Goal: Communication & Community: Answer question/provide support

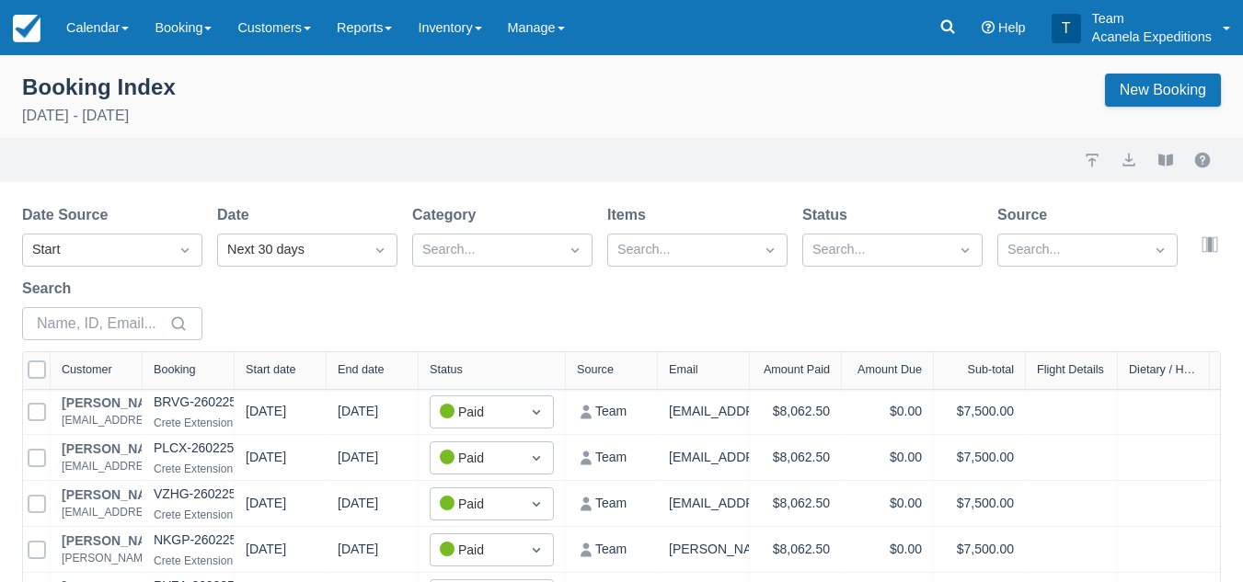
scroll to position [190, 0]
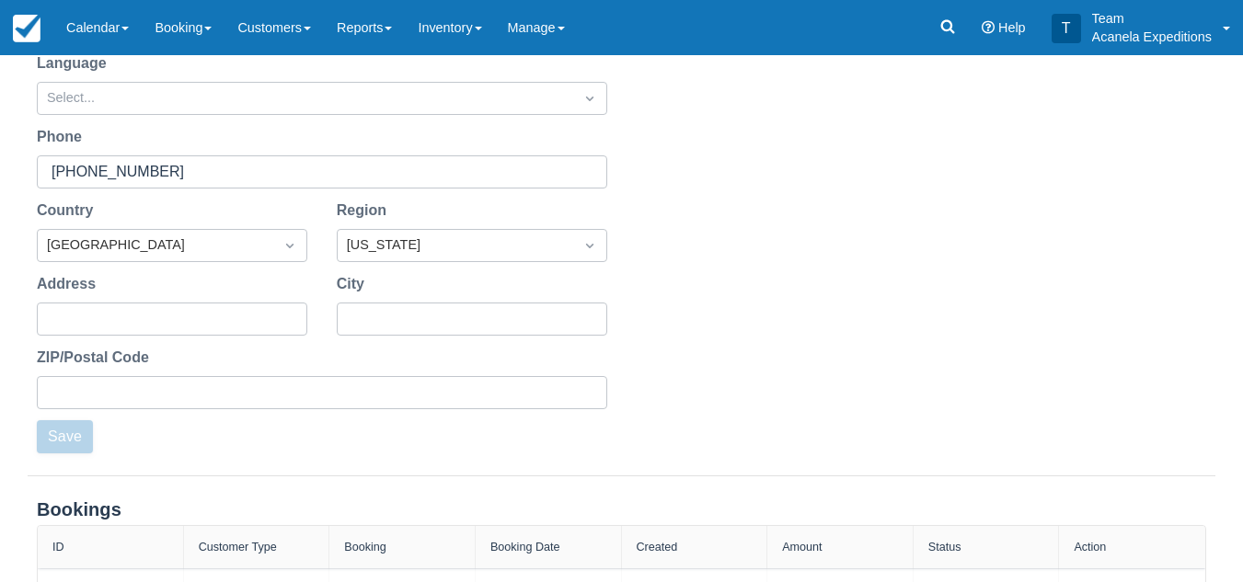
scroll to position [672, 0]
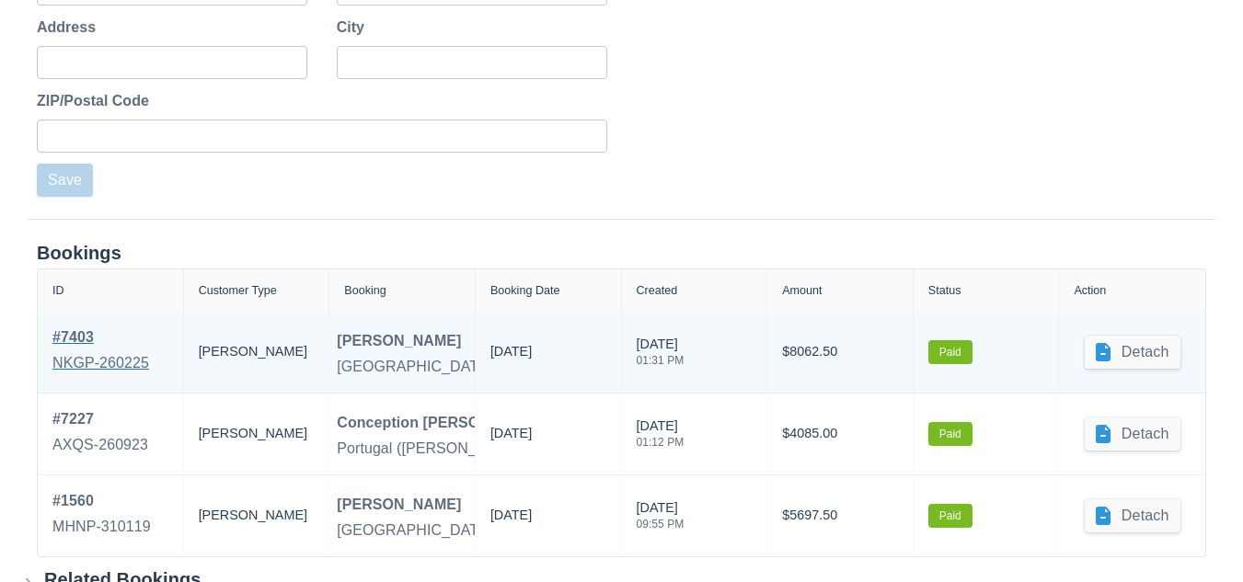
click at [84, 350] on link "# 7403 NKGP-260225" at bounding box center [100, 353] width 97 height 52
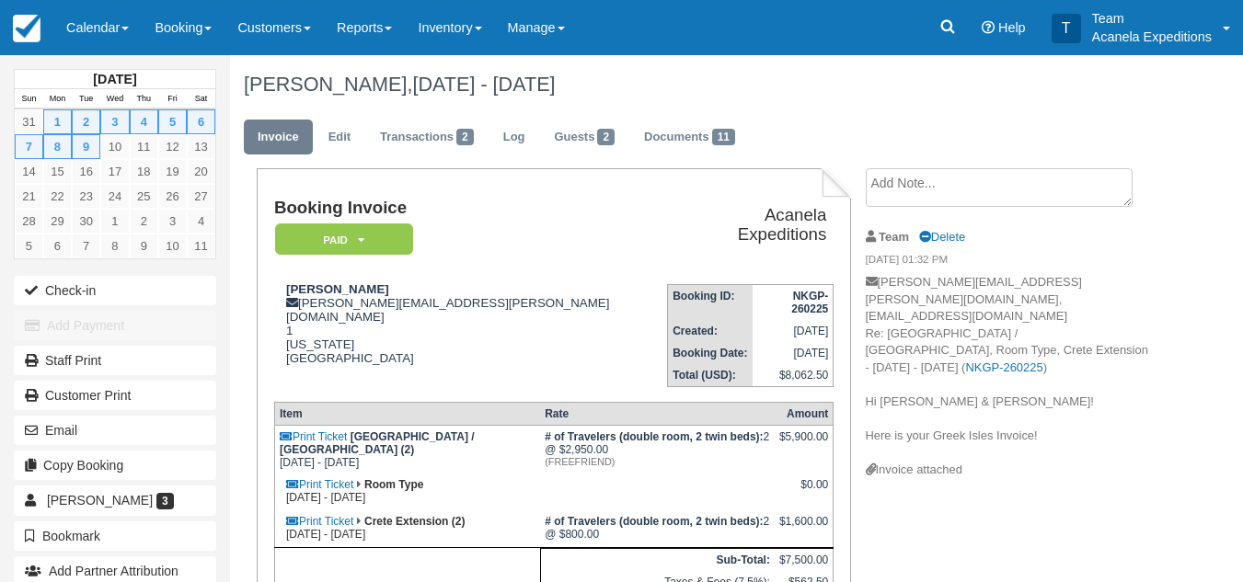
click at [887, 189] on textarea at bounding box center [999, 187] width 267 height 39
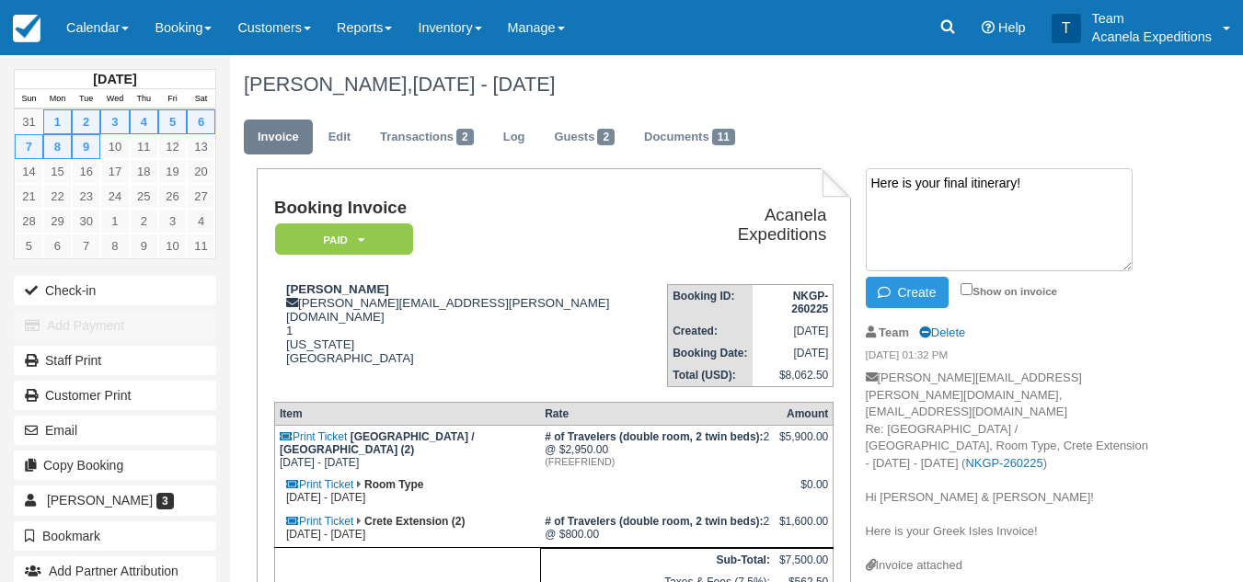
paste textarea "https://docs.google.com/document/d/1Bgg1O2mg76CjUrbs1avVd5KDtMhibUIY/edit?usp=s…"
type textarea "Here is your final itinerary! https://docs.google.com/document/d/1Bgg1O2mg76CjU…"
click at [959, 286] on div "Create Show on invoice" at bounding box center [1007, 292] width 283 height 31
click at [963, 287] on input "Show on invoice" at bounding box center [966, 289] width 12 height 12
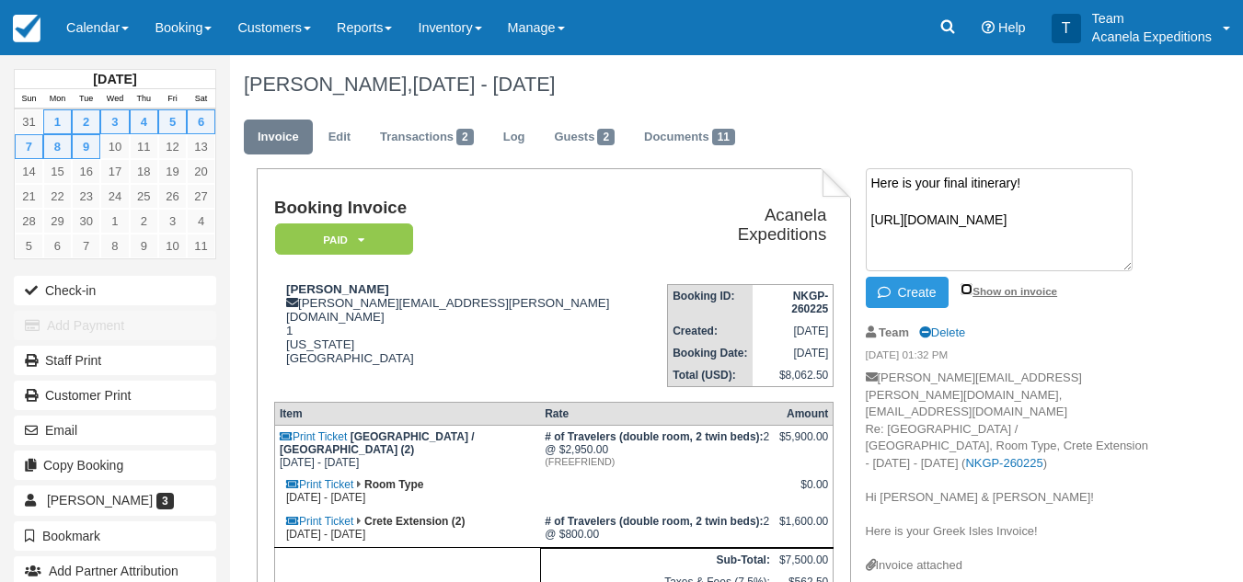
checkbox input "true"
click at [913, 292] on button "Create" at bounding box center [907, 292] width 83 height 31
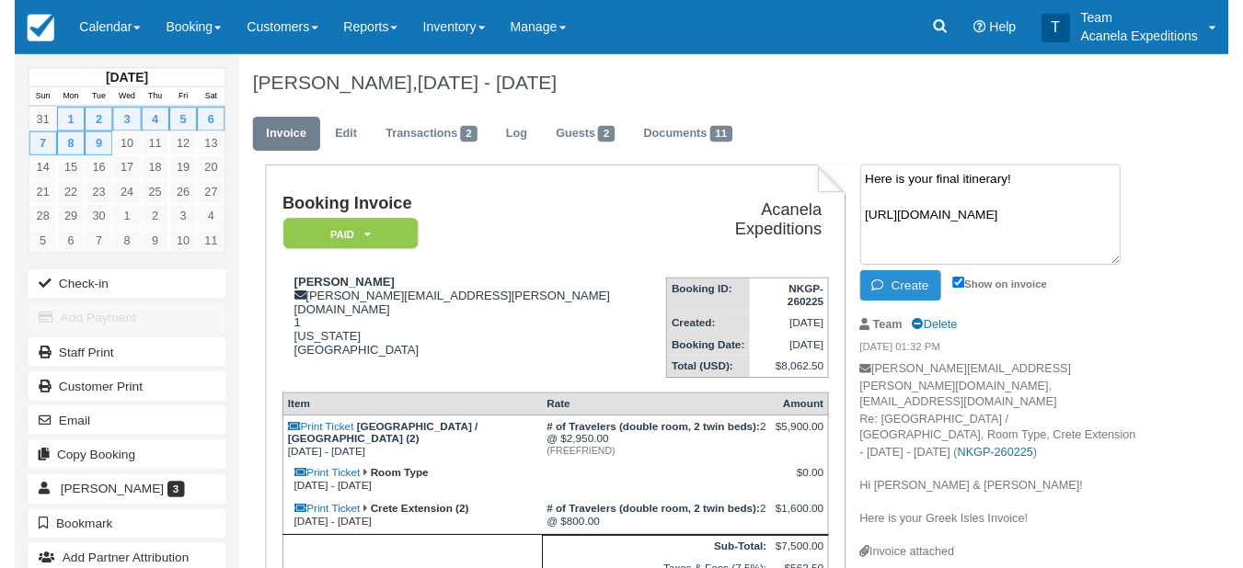
scroll to position [0, 0]
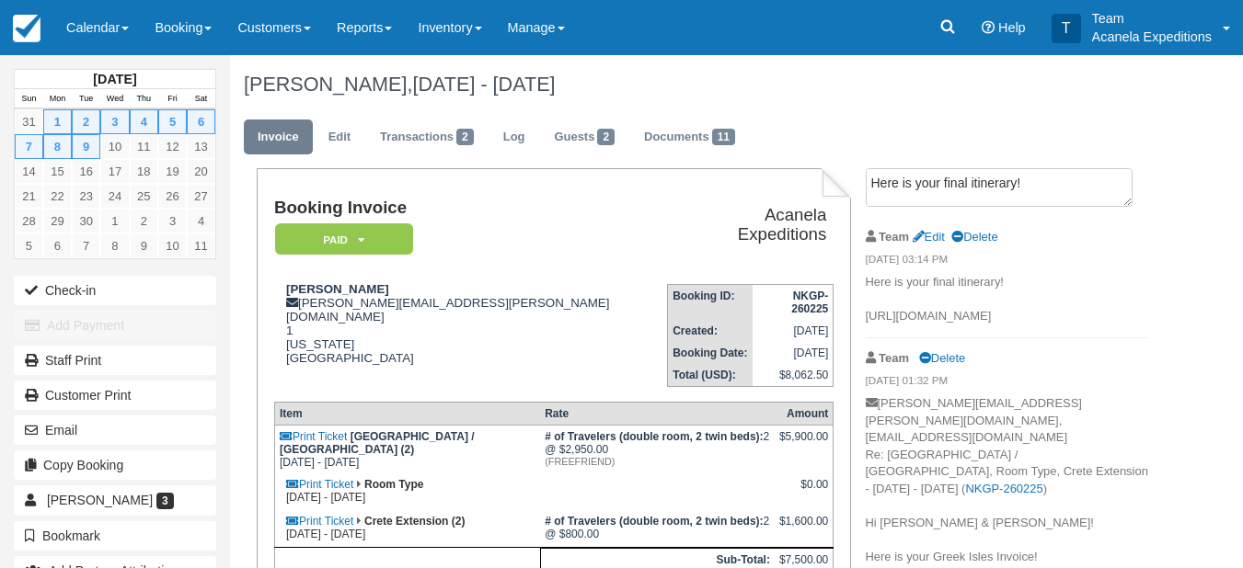
click at [911, 97] on div "Connie Medina, Sep 01 - Sep 09 2025" at bounding box center [696, 84] width 932 height 59
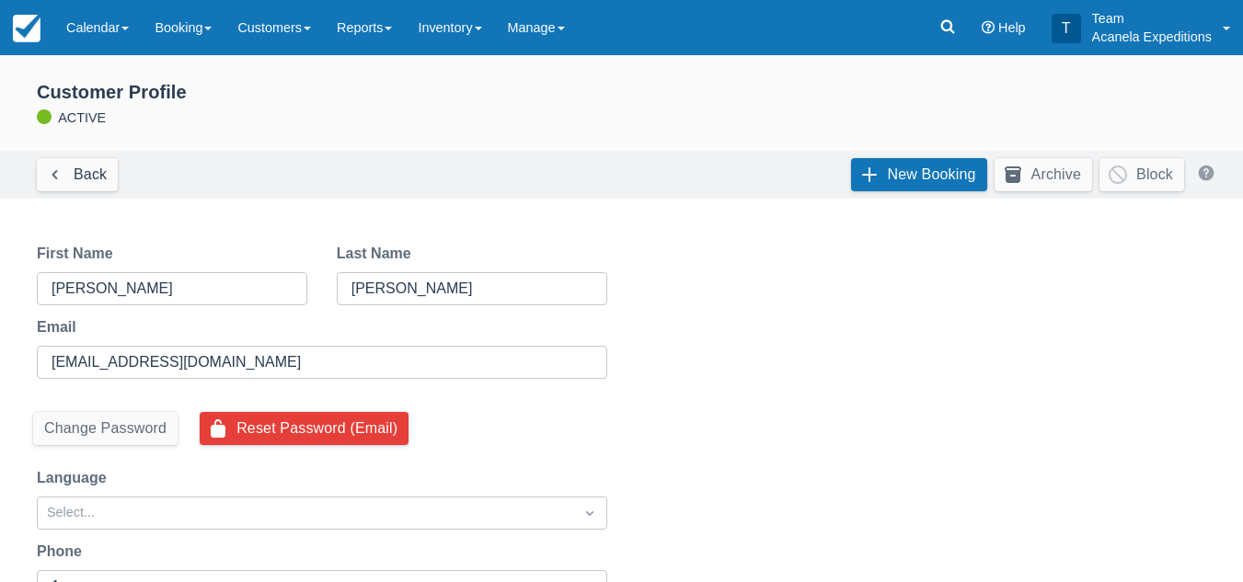
scroll to position [540, 0]
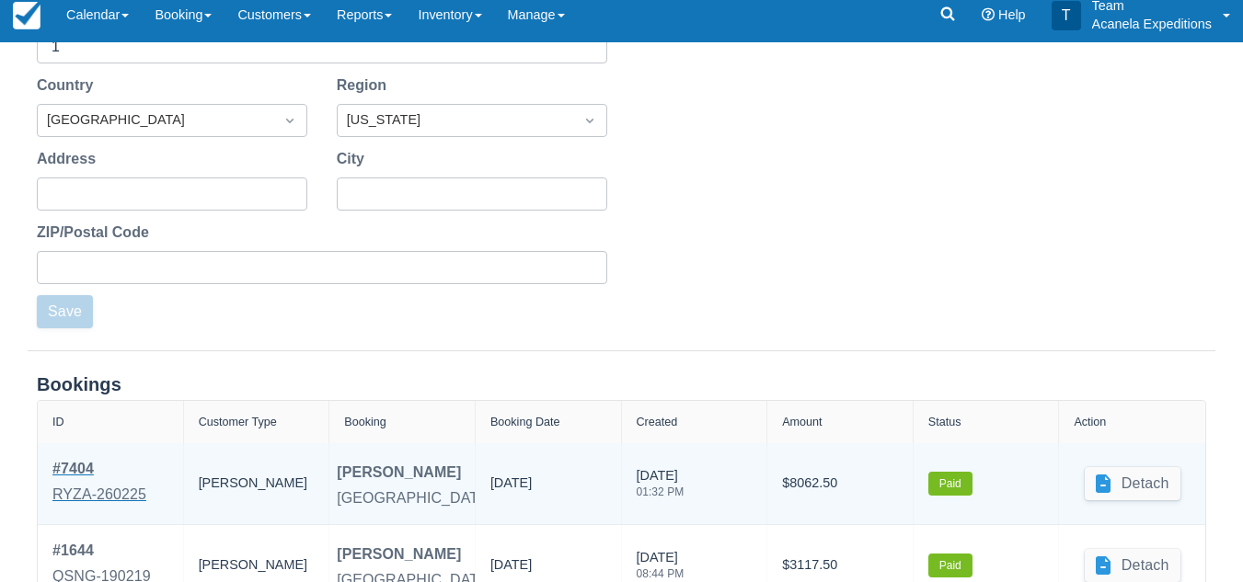
click at [101, 486] on div "RYZA-260225" at bounding box center [99, 495] width 94 height 22
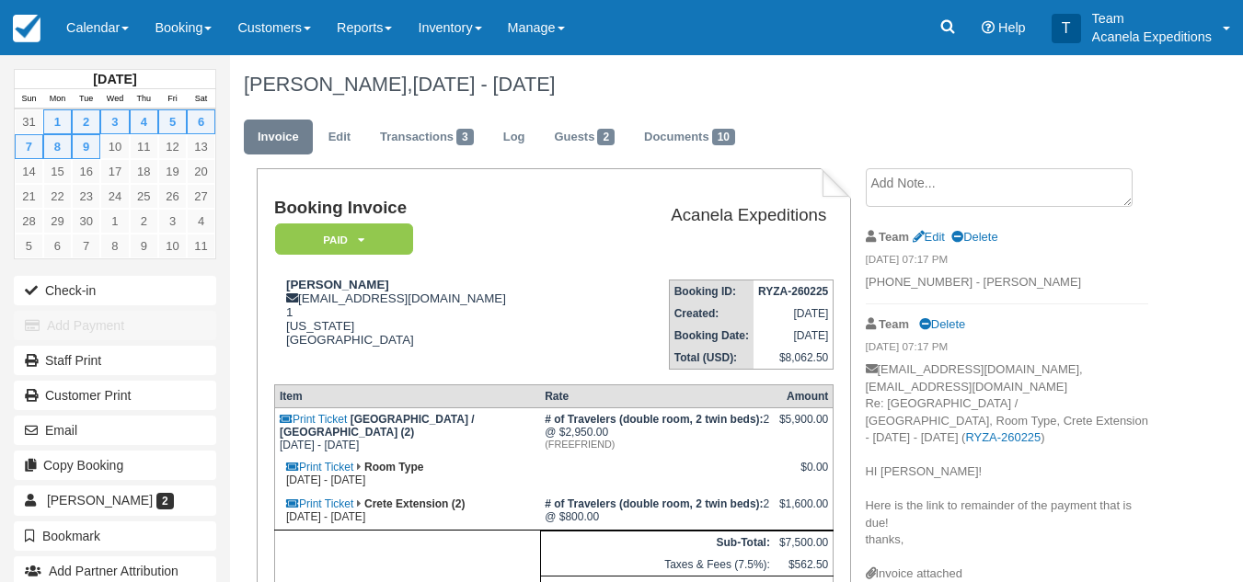
click at [921, 191] on textarea at bounding box center [999, 187] width 267 height 39
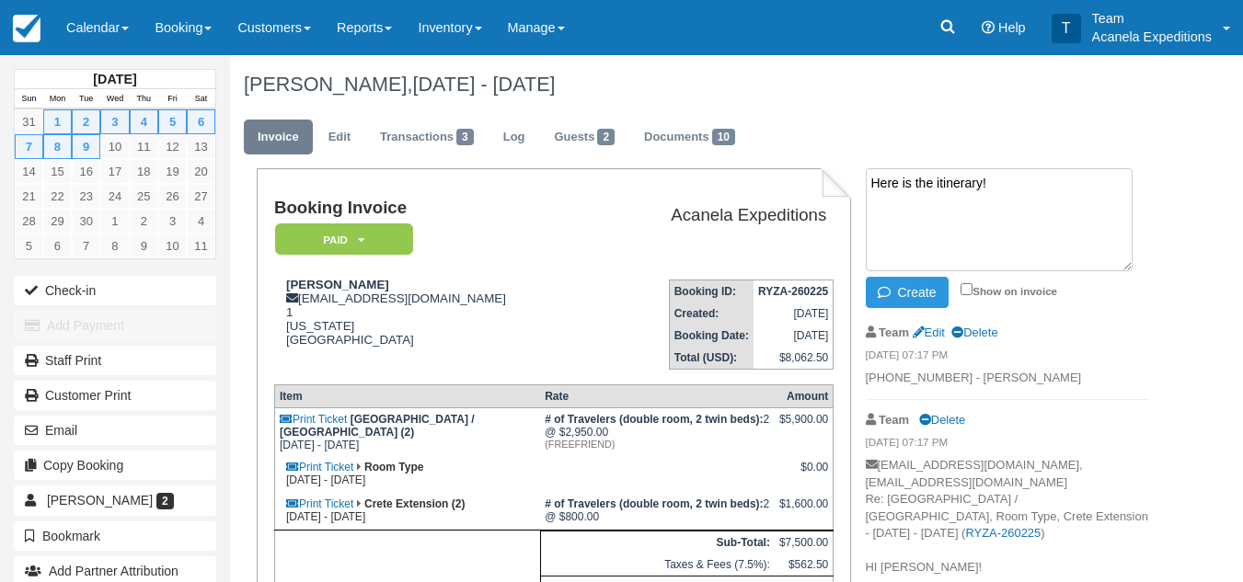
paste textarea "[URL][DOMAIN_NAME]"
click at [932, 185] on textarea "Here is the itinerary! [URL][DOMAIN_NAME]" at bounding box center [999, 219] width 267 height 103
type textarea "Here is the final itinerary! https://docs.google.com/document/d/1i5STFPOwazLUVF…"
click at [962, 291] on input "Show on invoice" at bounding box center [966, 289] width 12 height 12
checkbox input "true"
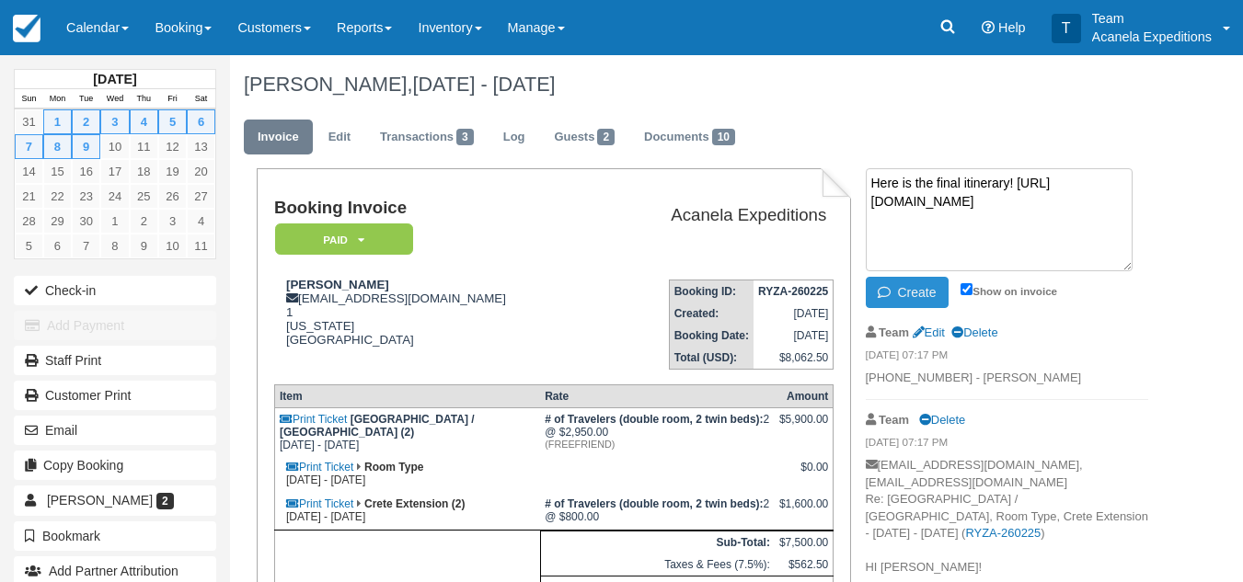
click at [932, 293] on button "Create" at bounding box center [907, 292] width 83 height 31
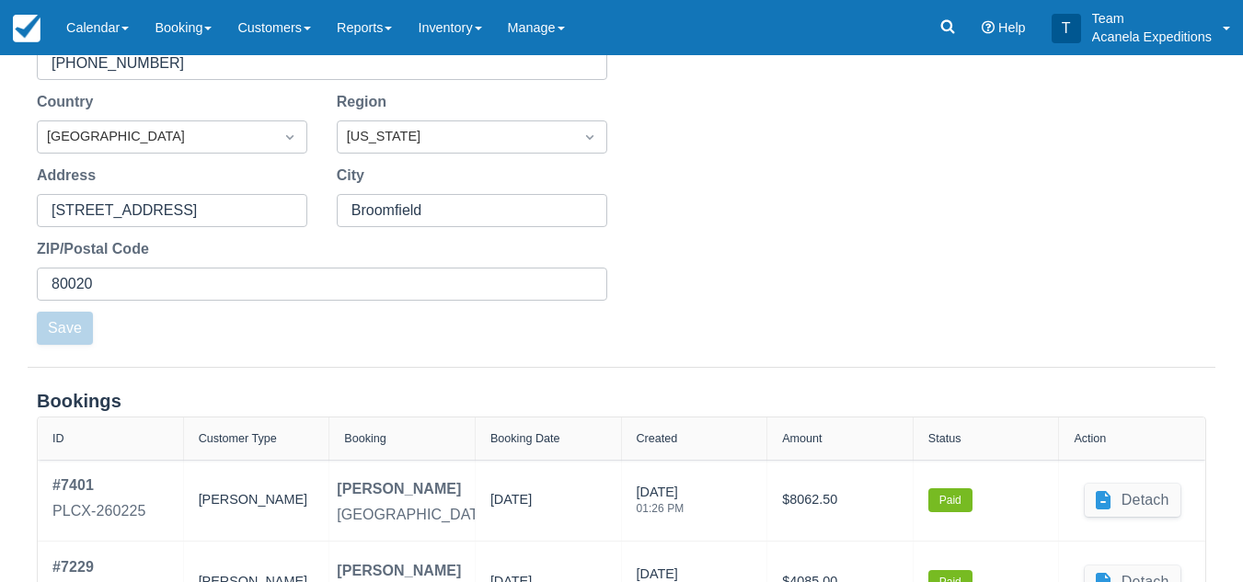
scroll to position [748, 0]
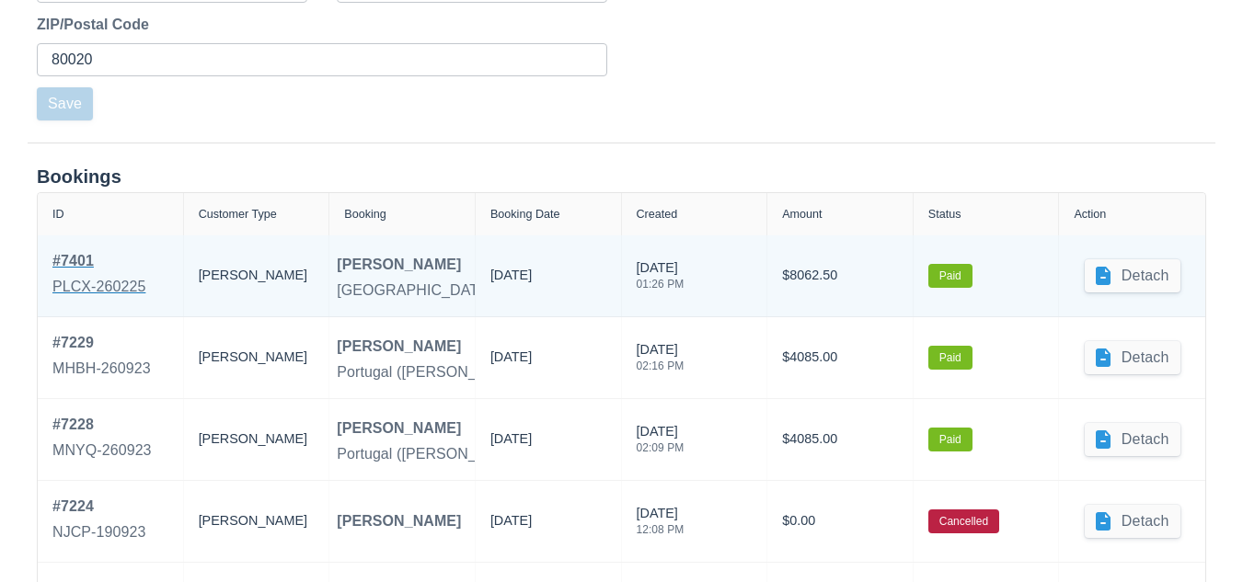
click at [97, 288] on div "PLCX-260225" at bounding box center [98, 287] width 93 height 22
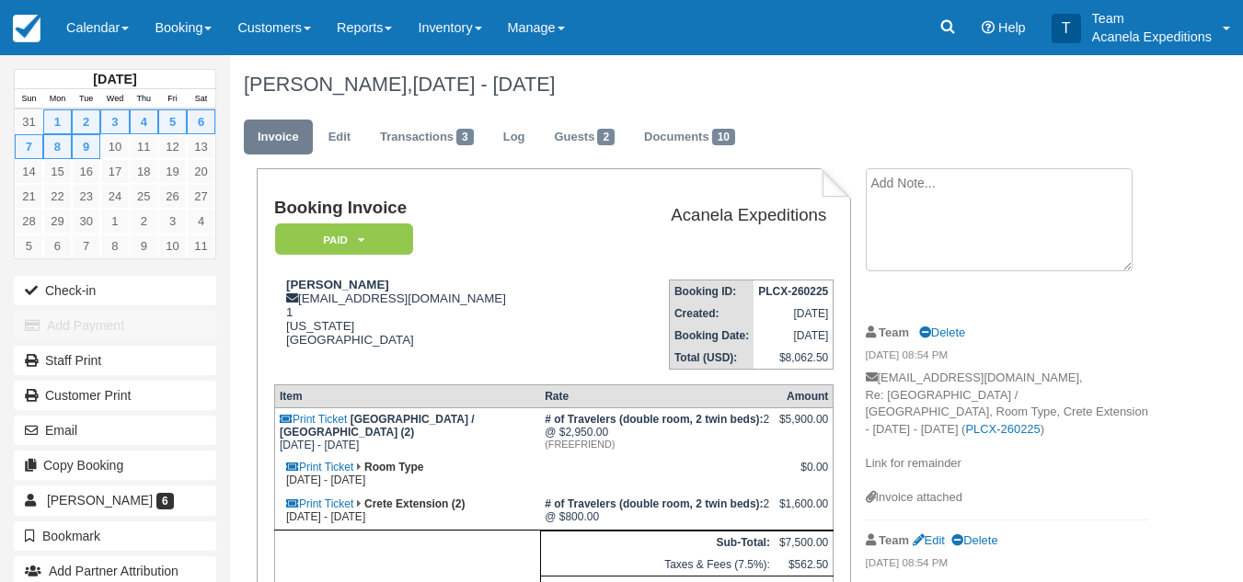
click at [928, 194] on textarea at bounding box center [999, 219] width 267 height 103
paste textarea "https://docs.google.com/document/d/1uu_zyaxzHcaM5JyzZrV7Vk_AGZ0JlR8h/edit?usp=s…"
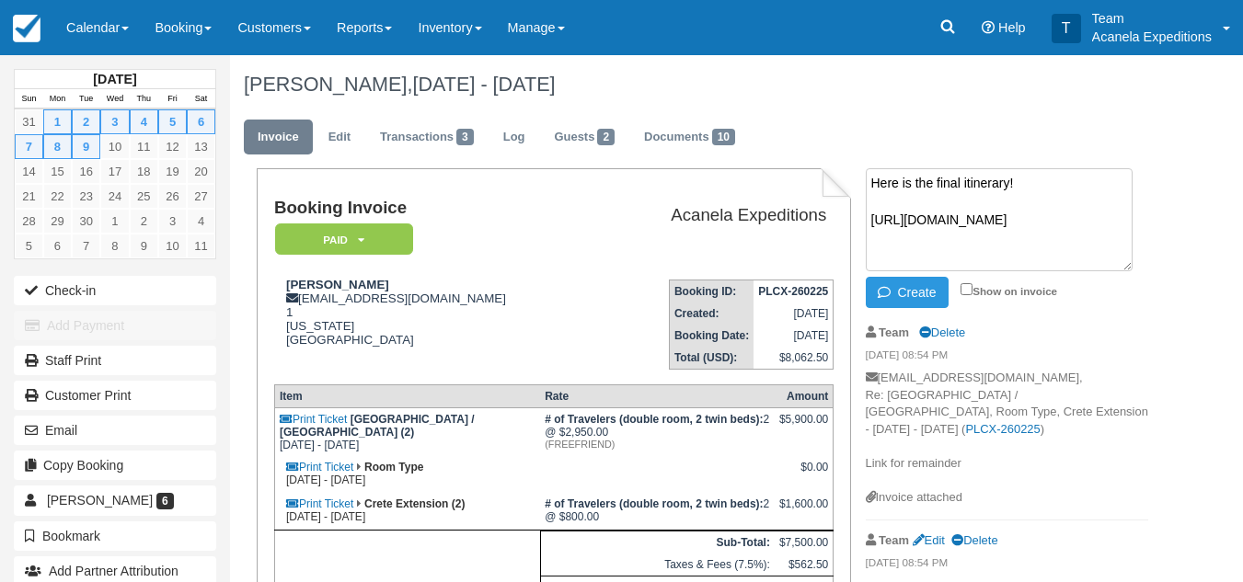
scroll to position [13, 0]
type textarea "Here is the final itinerary! https://docs.google.com/document/d/1uu_zyaxzHcaM5J…"
click at [965, 287] on input "Show on invoice" at bounding box center [966, 289] width 12 height 12
checkbox input "true"
click at [922, 296] on button "Create" at bounding box center [907, 292] width 83 height 31
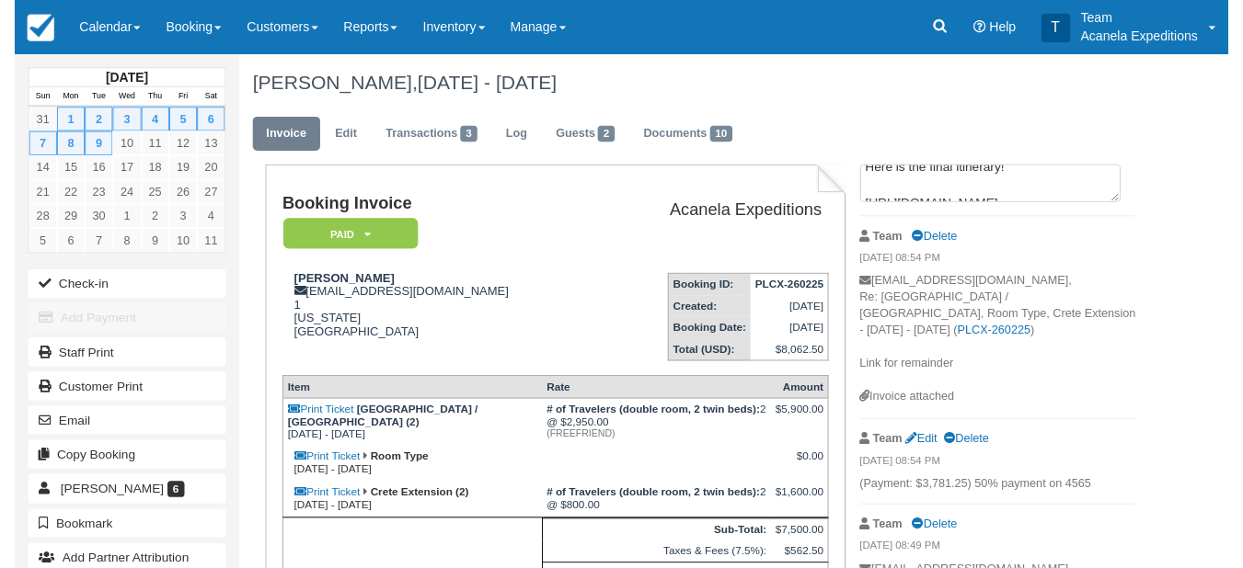
scroll to position [0, 0]
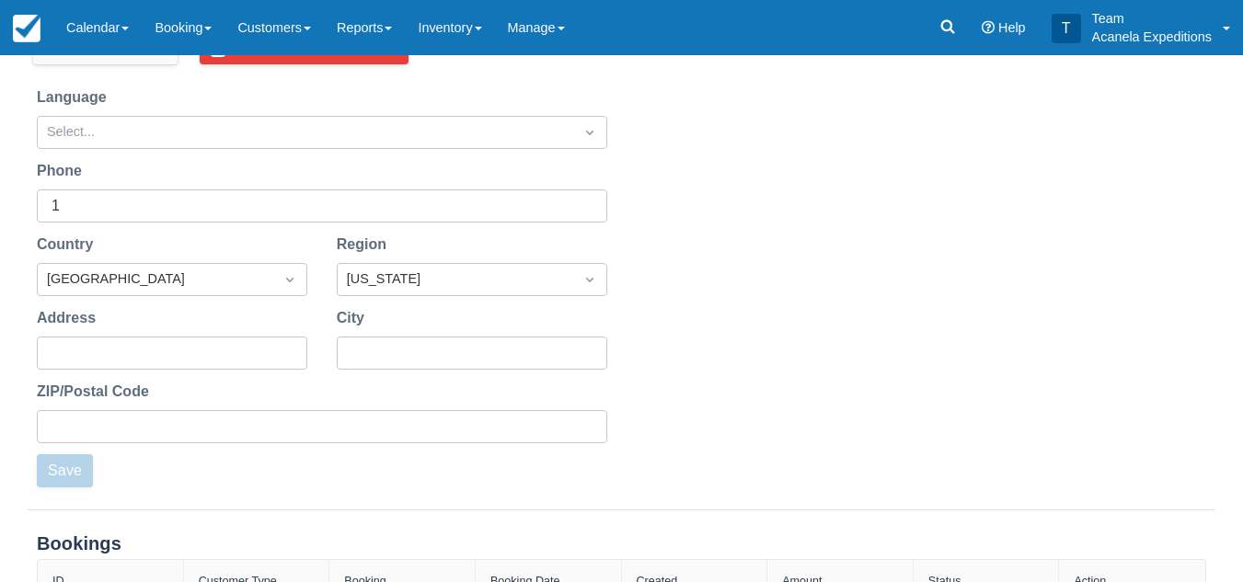
scroll to position [546, 0]
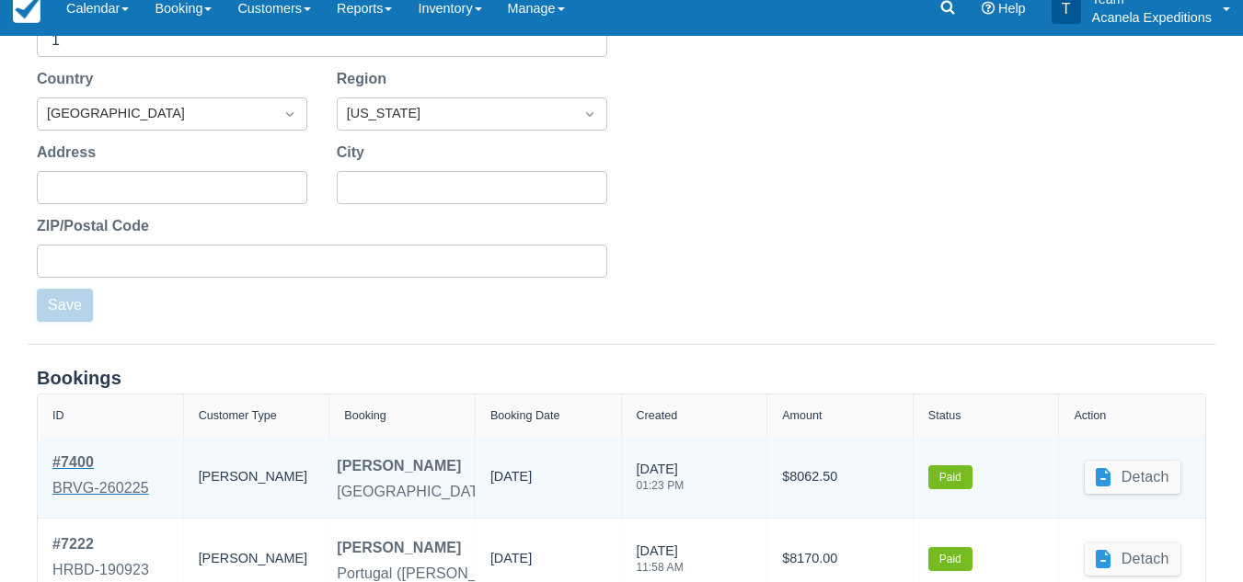
click at [91, 477] on div "BRVG-260225" at bounding box center [100, 488] width 97 height 22
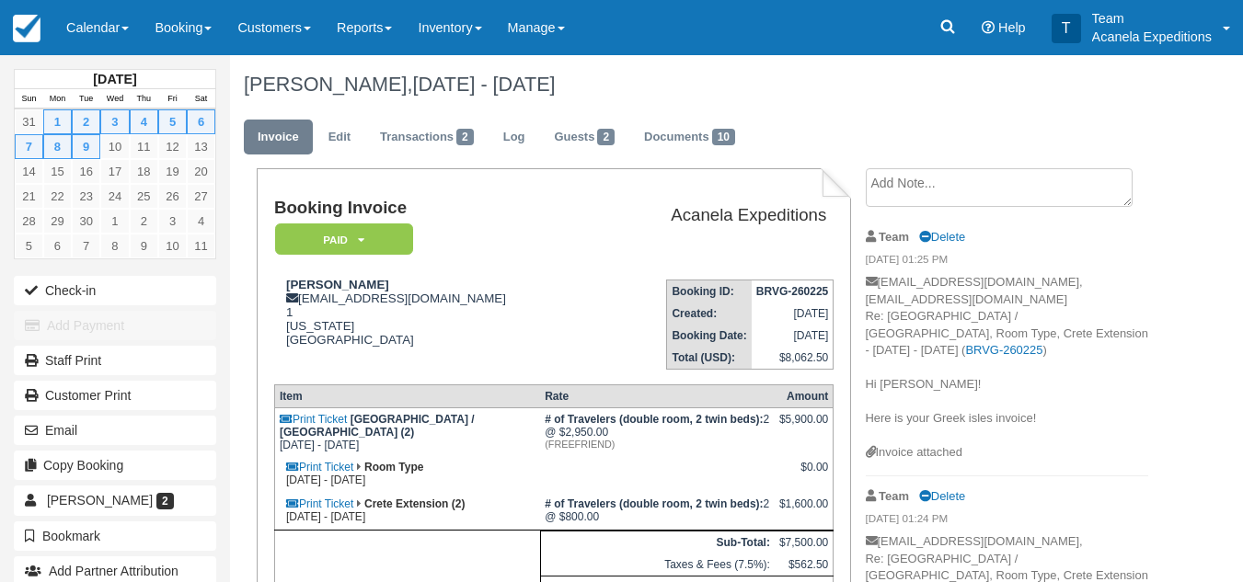
click at [949, 197] on textarea at bounding box center [999, 187] width 267 height 39
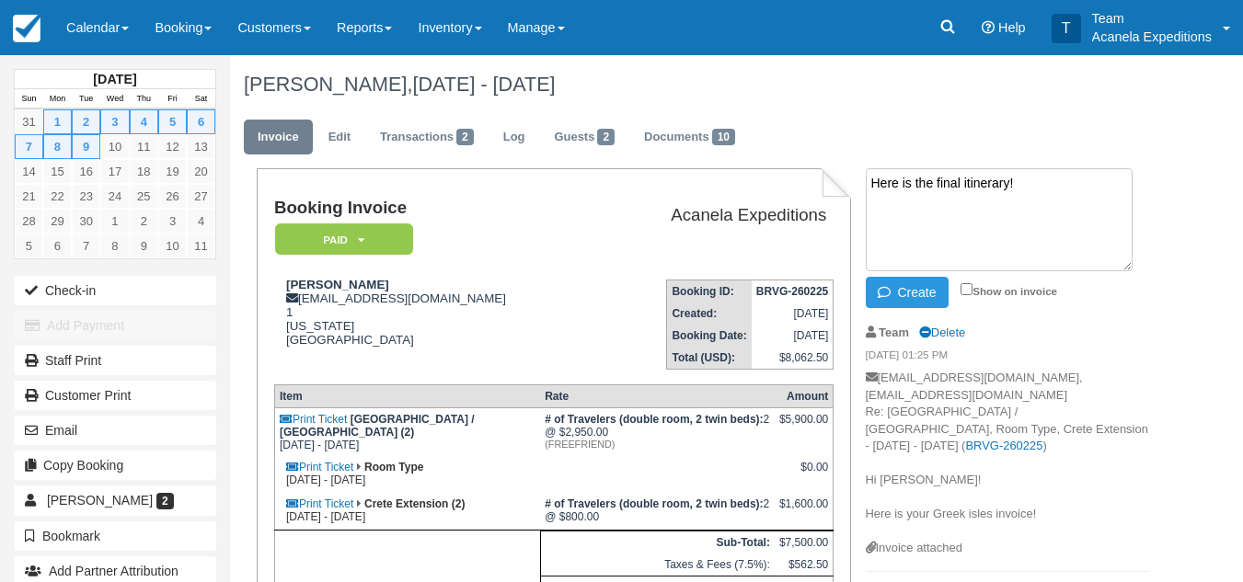
paste textarea "[URL][DOMAIN_NAME]"
type textarea "Here is the final itinerary! [URL][DOMAIN_NAME]"
click at [970, 287] on input "Show on invoice" at bounding box center [966, 289] width 12 height 12
checkbox input "true"
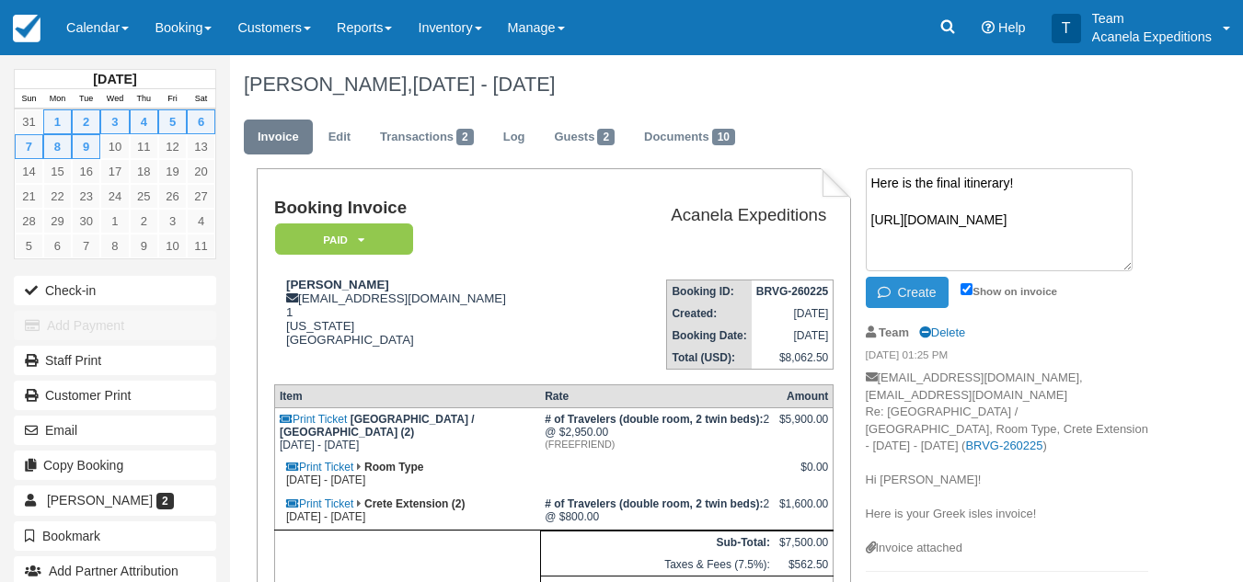
click at [936, 292] on button "Create" at bounding box center [907, 292] width 83 height 31
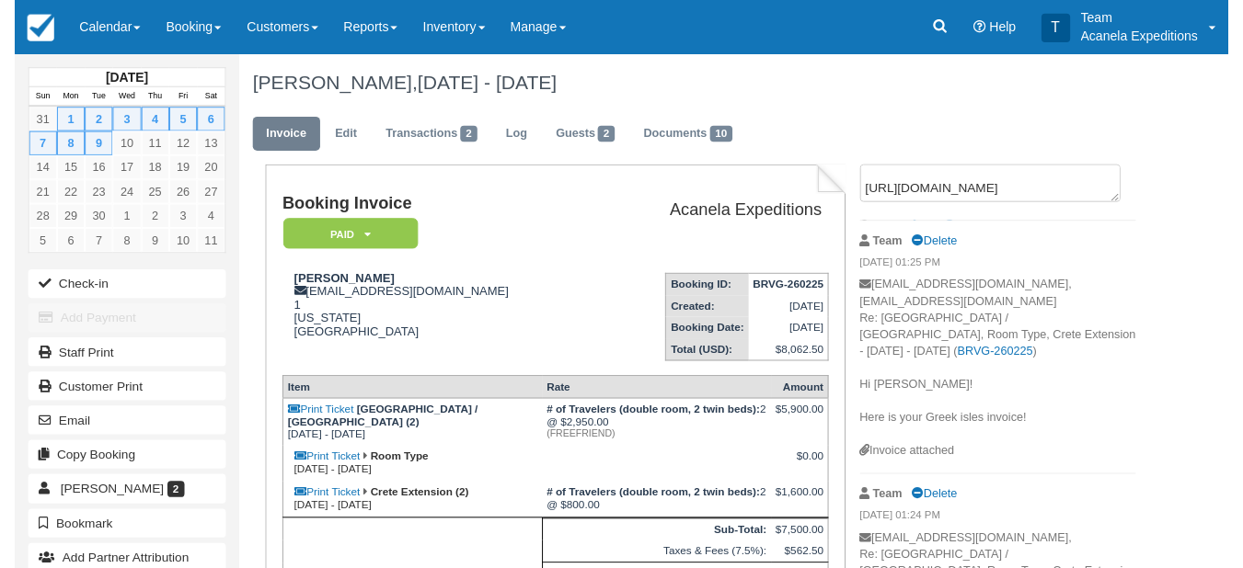
scroll to position [0, 0]
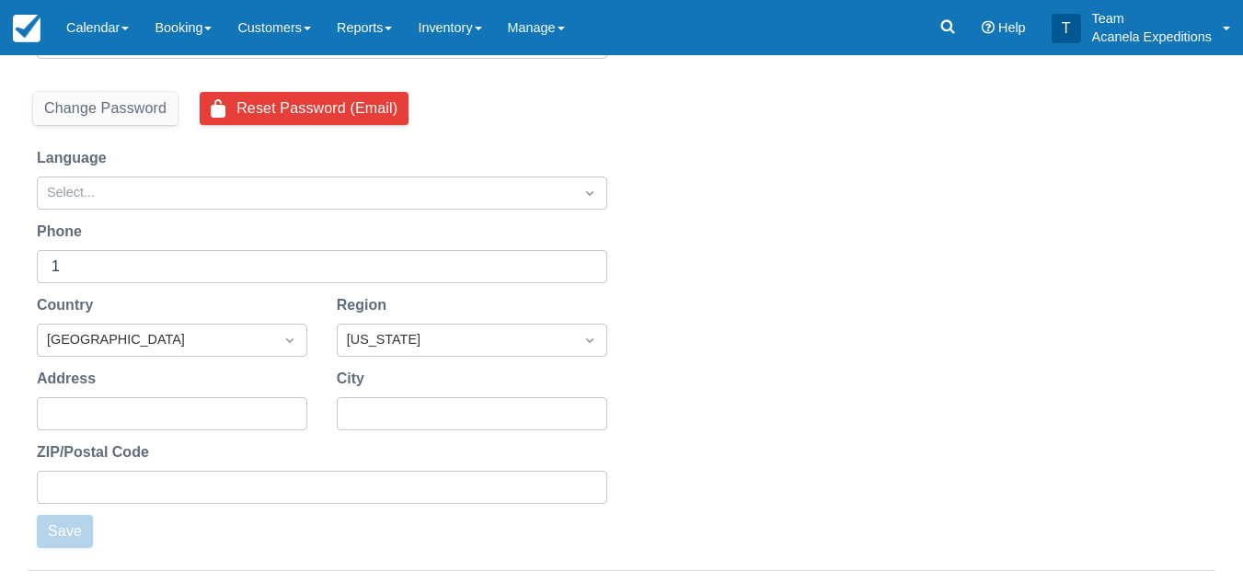
scroll to position [554, 0]
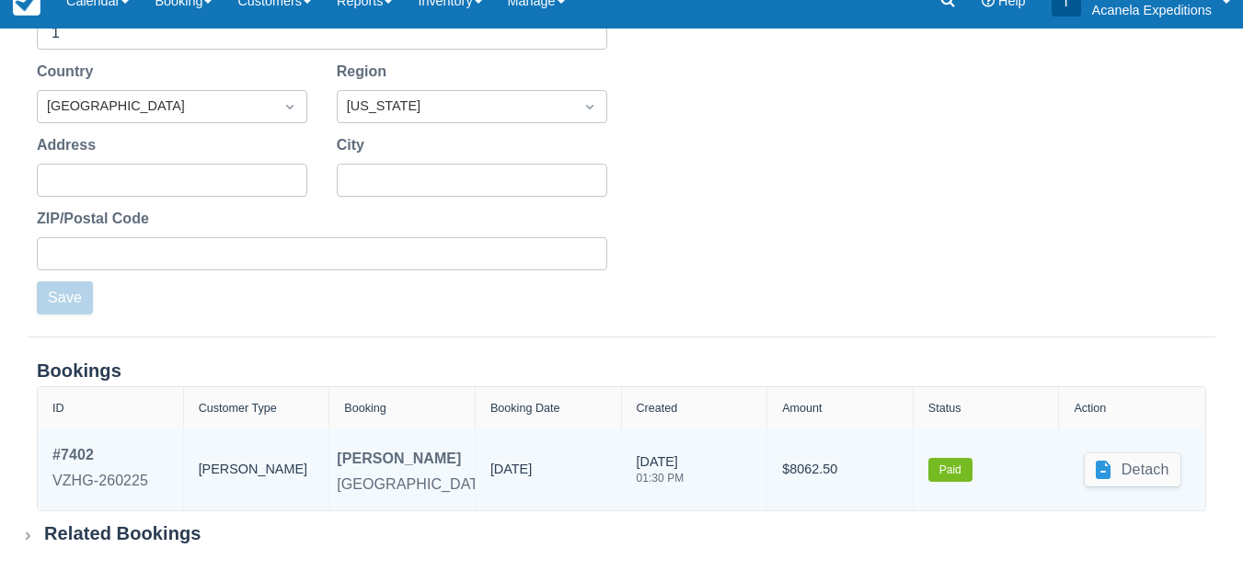
click at [366, 462] on div "[PERSON_NAME]" at bounding box center [399, 459] width 124 height 22
click at [108, 473] on div "VZHG-260225" at bounding box center [100, 481] width 96 height 22
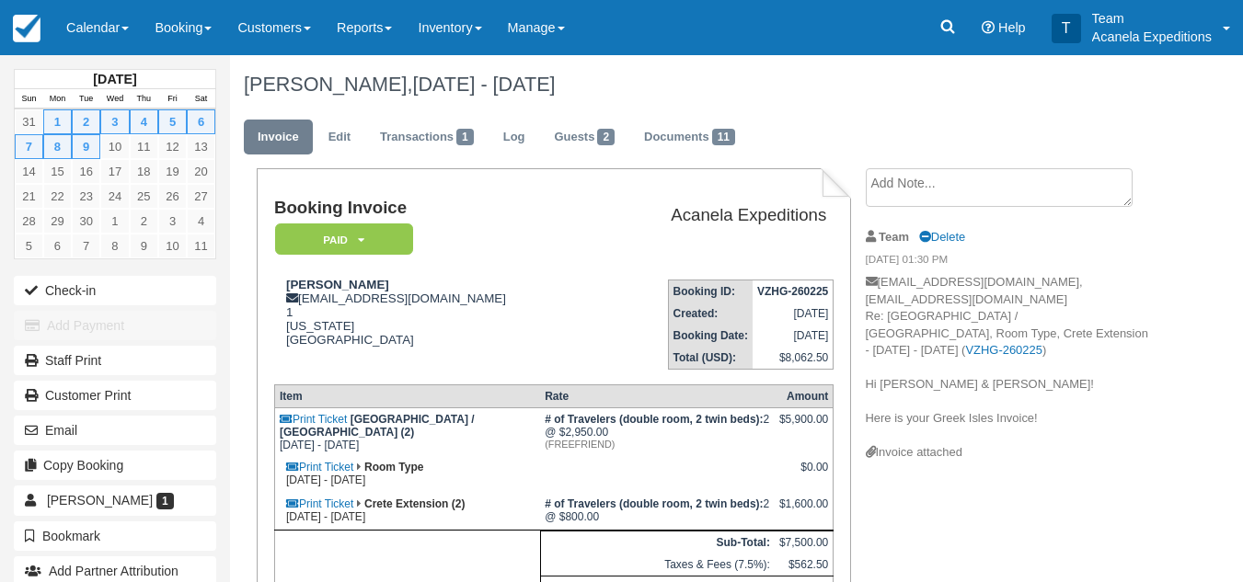
click at [920, 185] on textarea at bounding box center [999, 187] width 267 height 39
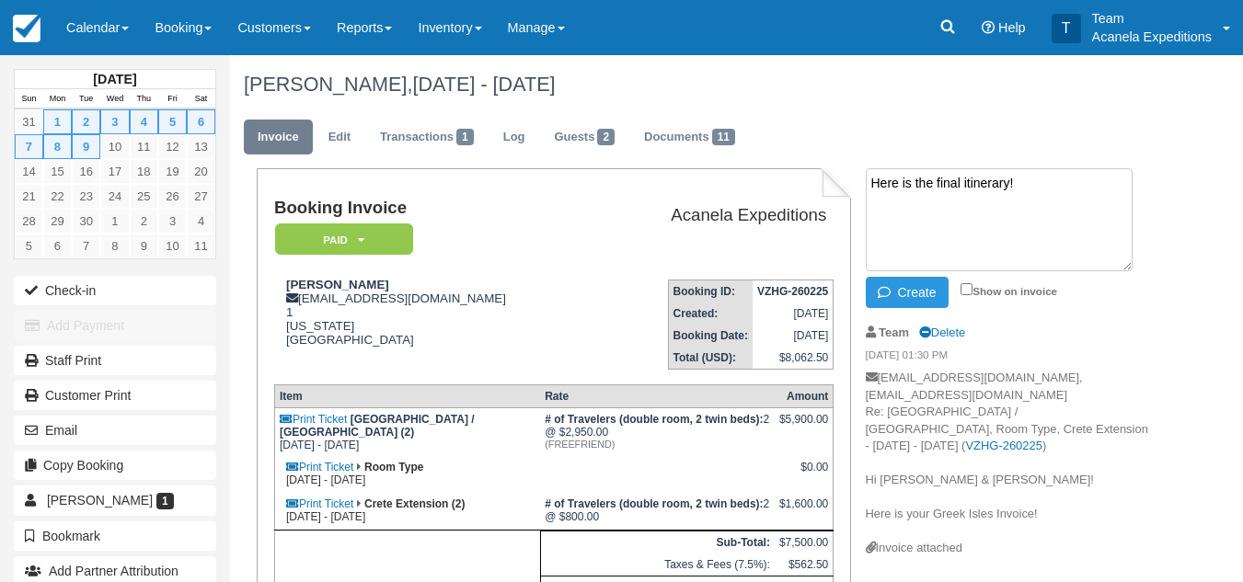
paste textarea "https://docs.google.com/document/d/115a93-K0ibSykcmpiB8tOxqtt38zEHxq/edit?usp=s…"
type textarea "Here is the final itinerary! https://docs.google.com/document/d/115a93-K0ibSykc…"
click at [970, 287] on input "Show on invoice" at bounding box center [966, 289] width 12 height 12
checkbox input "true"
click at [923, 294] on button "Create" at bounding box center [907, 292] width 83 height 31
